Goal: Task Accomplishment & Management: Use online tool/utility

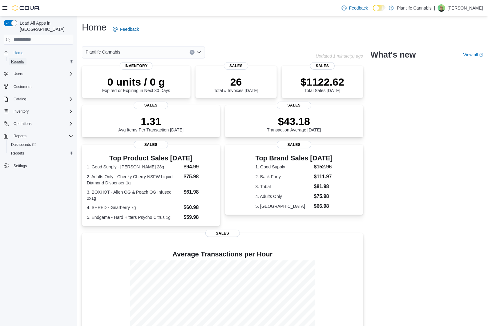
click at [15, 59] on span "Reports" at bounding box center [17, 61] width 13 height 5
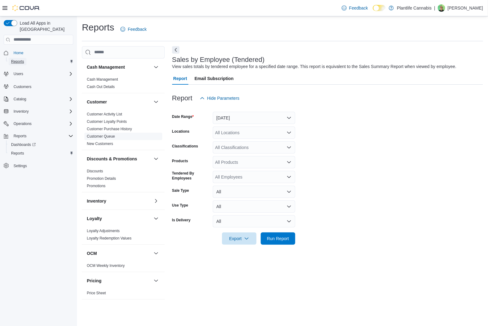
scroll to position [177, 0]
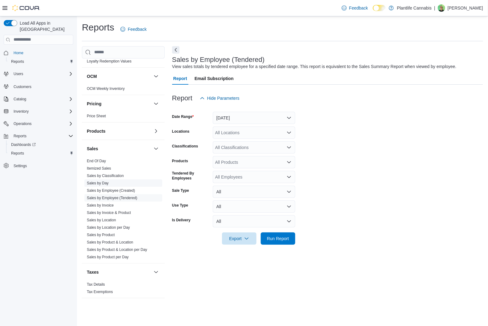
click at [102, 185] on span "Sales by Day" at bounding box center [123, 183] width 78 height 7
click at [103, 183] on link "Sales by Day" at bounding box center [98, 183] width 22 height 4
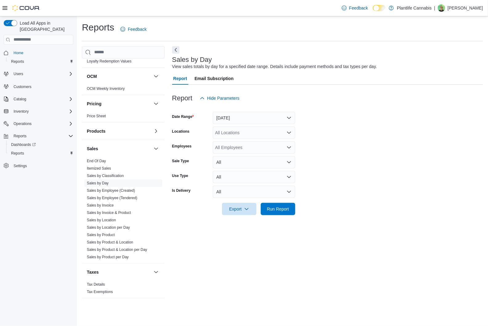
click at [5, 10] on icon at bounding box center [4, 8] width 5 height 4
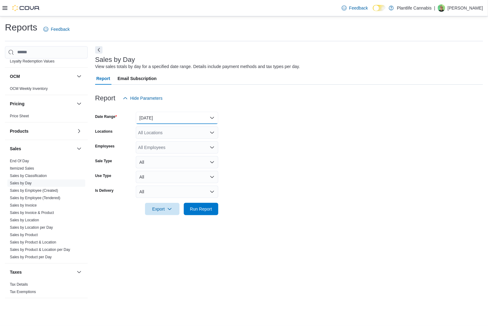
click at [195, 121] on button "[DATE]" at bounding box center [177, 118] width 83 height 12
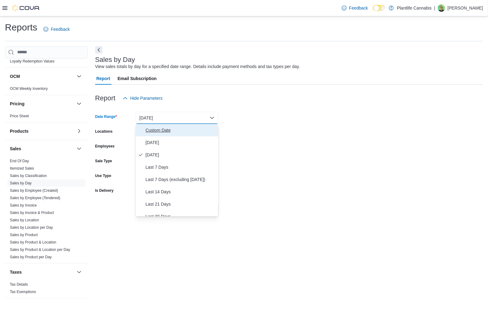
click at [186, 133] on span "Custom Date" at bounding box center [181, 130] width 70 height 7
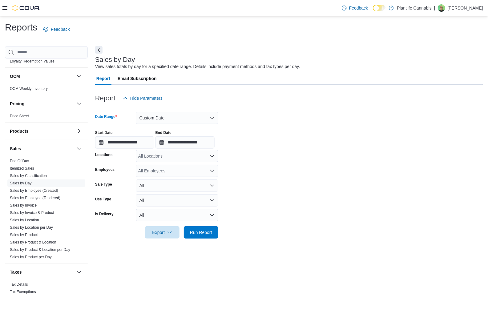
click at [163, 161] on div "All Locations" at bounding box center [177, 156] width 83 height 12
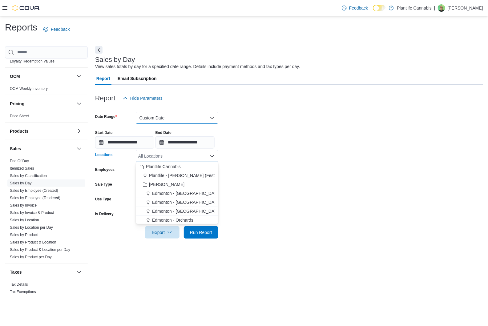
click at [165, 119] on button "Custom Date" at bounding box center [177, 118] width 83 height 12
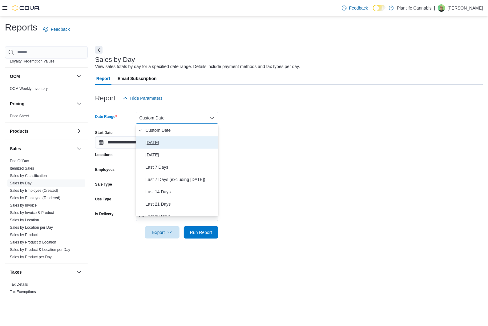
click at [164, 145] on span "[DATE]" at bounding box center [181, 142] width 70 height 7
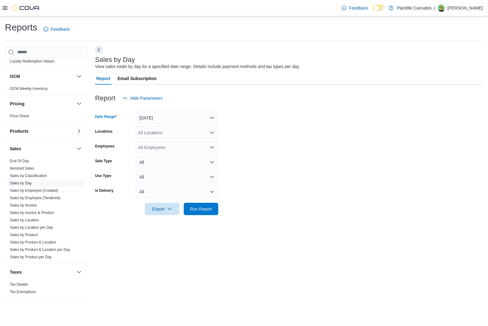
click at [161, 132] on div "All Locations" at bounding box center [177, 133] width 83 height 12
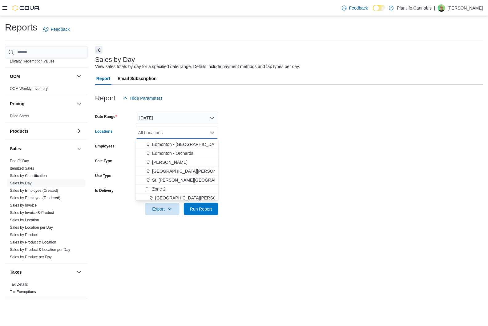
scroll to position [56, 0]
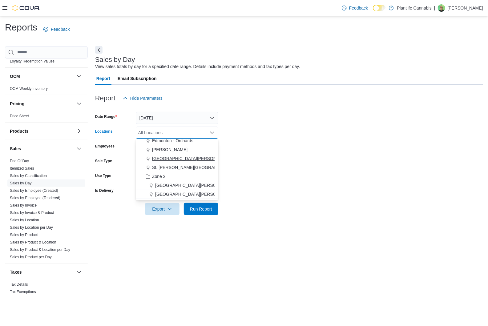
click at [190, 159] on span "[GEOGRAPHIC_DATA][PERSON_NAME]" at bounding box center [192, 159] width 80 height 6
click at [191, 160] on span "St. [PERSON_NAME][GEOGRAPHIC_DATA]" at bounding box center [195, 159] width 87 height 6
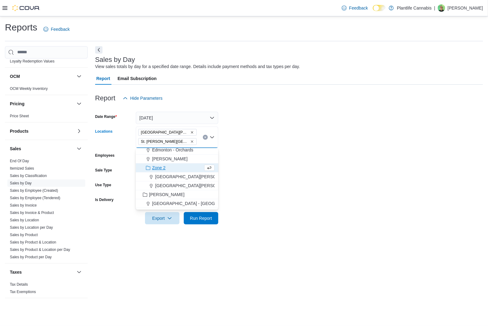
drag, startPoint x: 272, startPoint y: 157, endPoint x: 268, endPoint y: 161, distance: 5.8
click at [271, 158] on form "Date Range [DATE] Locations [GEOGRAPHIC_DATA][PERSON_NAME] [GEOGRAPHIC_DATA][PE…" at bounding box center [289, 164] width 388 height 120
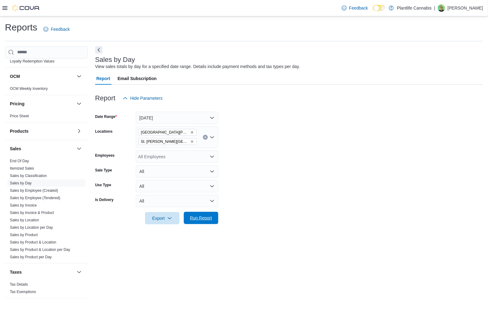
click at [204, 218] on span "Run Report" at bounding box center [201, 218] width 22 height 6
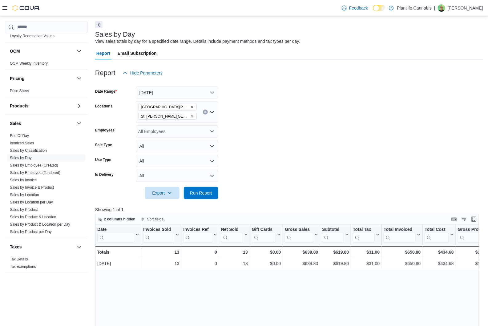
scroll to position [17, 0]
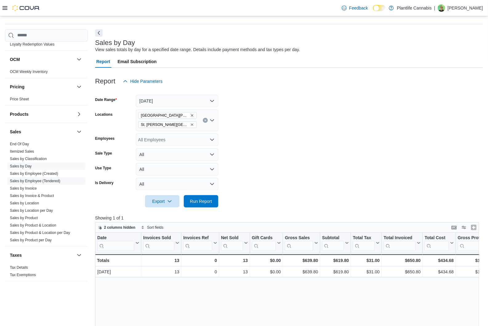
click at [37, 179] on link "Sales by Employee (Tendered)" at bounding box center [35, 181] width 51 height 4
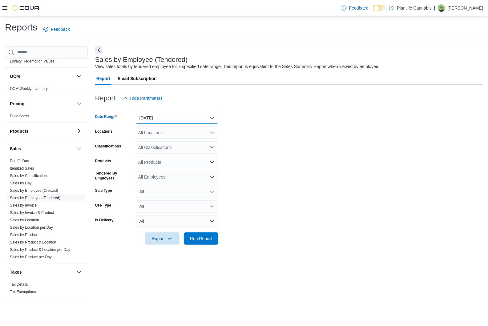
click at [166, 120] on button "[DATE]" at bounding box center [177, 118] width 83 height 12
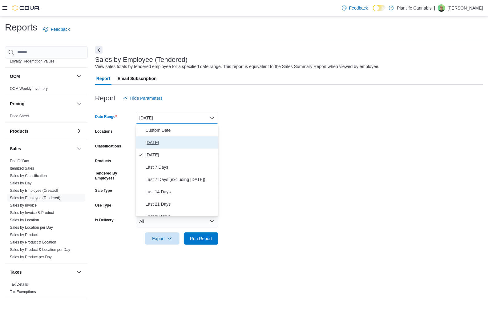
click at [165, 142] on span "[DATE]" at bounding box center [181, 142] width 70 height 7
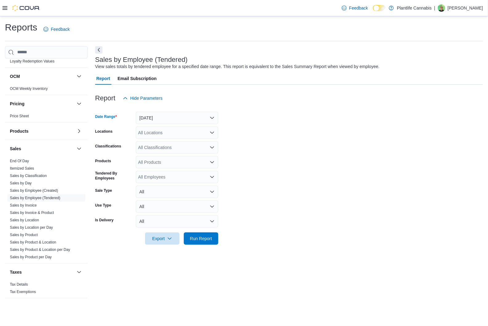
click at [167, 133] on div "All Locations" at bounding box center [177, 133] width 83 height 12
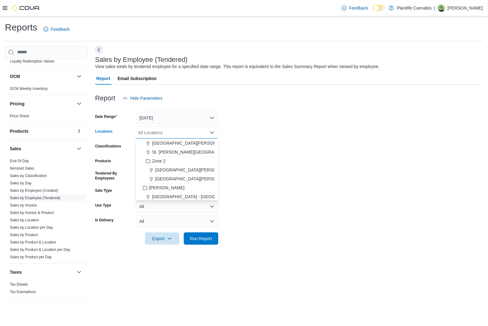
scroll to position [73, 0]
click at [193, 143] on span "[GEOGRAPHIC_DATA][PERSON_NAME]" at bounding box center [192, 141] width 80 height 6
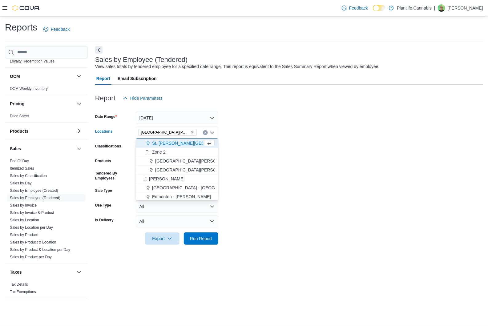
click at [187, 142] on span "St. [PERSON_NAME][GEOGRAPHIC_DATA]" at bounding box center [195, 143] width 87 height 6
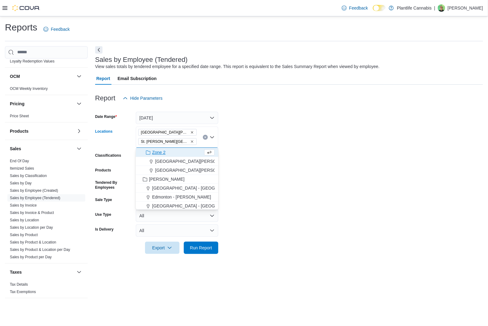
drag, startPoint x: 283, startPoint y: 150, endPoint x: 276, endPoint y: 170, distance: 21.5
click at [283, 152] on form "Date Range [DATE] Locations [GEOGRAPHIC_DATA][PERSON_NAME] [GEOGRAPHIC_DATA][PE…" at bounding box center [289, 179] width 388 height 150
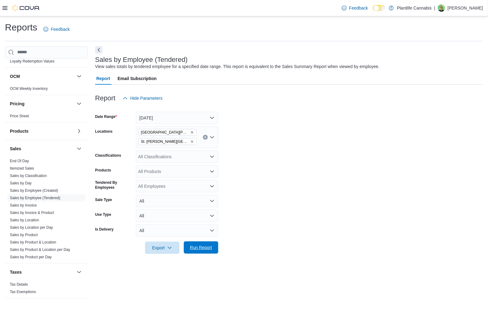
click at [214, 248] on span "Run Report" at bounding box center [201, 248] width 27 height 12
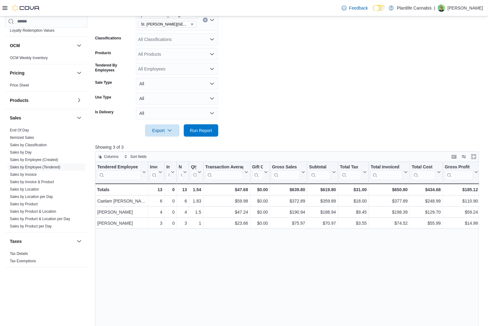
scroll to position [121, 0]
